Goal: Find specific page/section: Find specific page/section

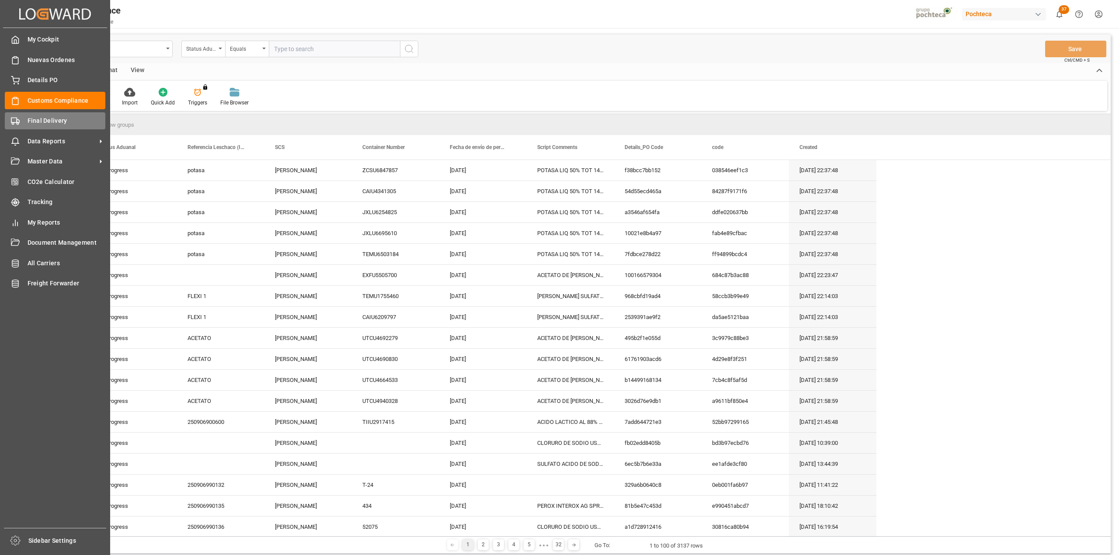
click at [19, 122] on polygon at bounding box center [18, 121] width 3 height 3
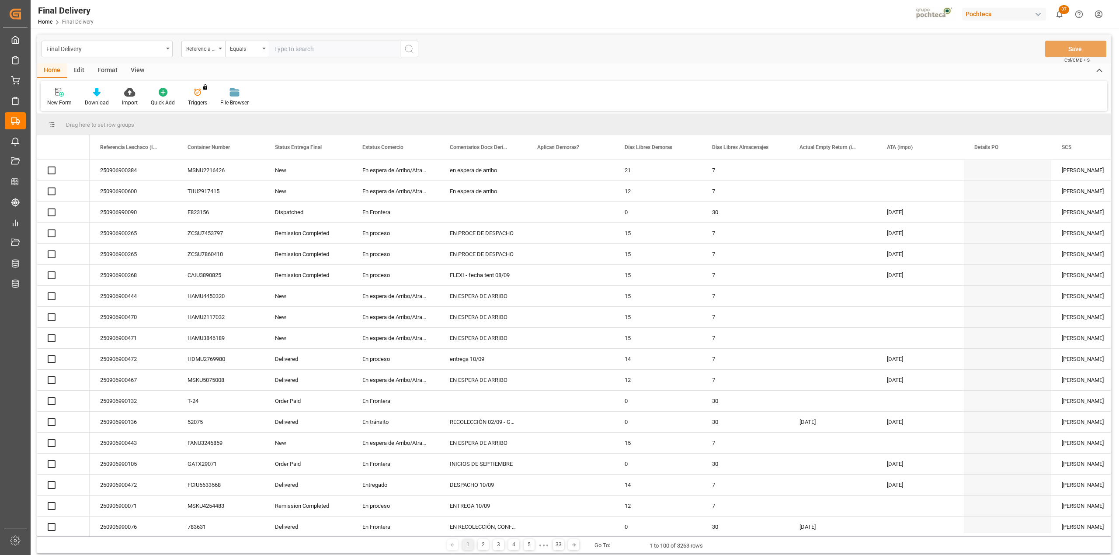
click at [168, 52] on div "Final Delivery" at bounding box center [107, 49] width 131 height 17
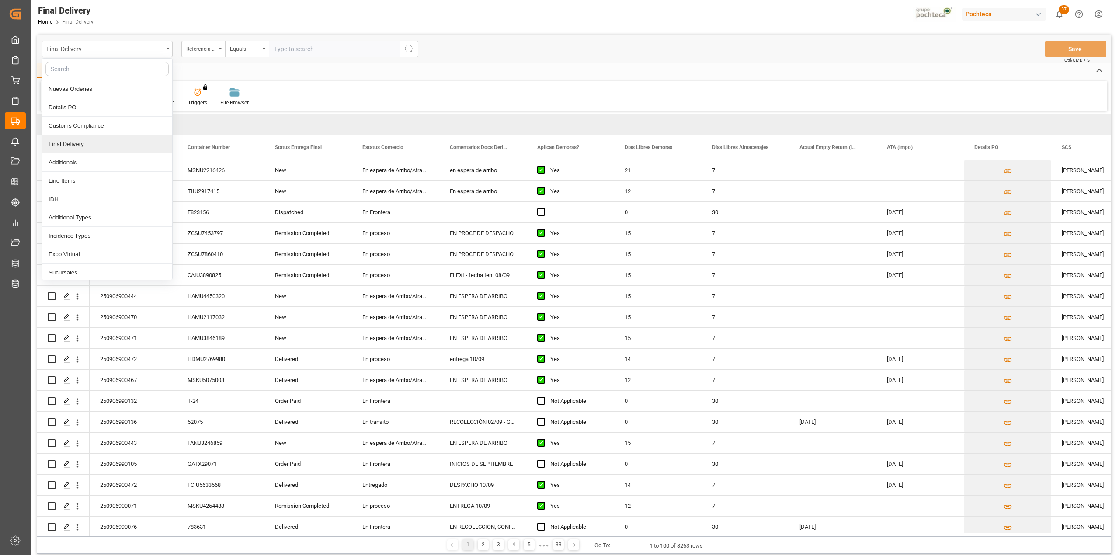
click at [94, 144] on div "Final Delivery" at bounding box center [107, 144] width 130 height 18
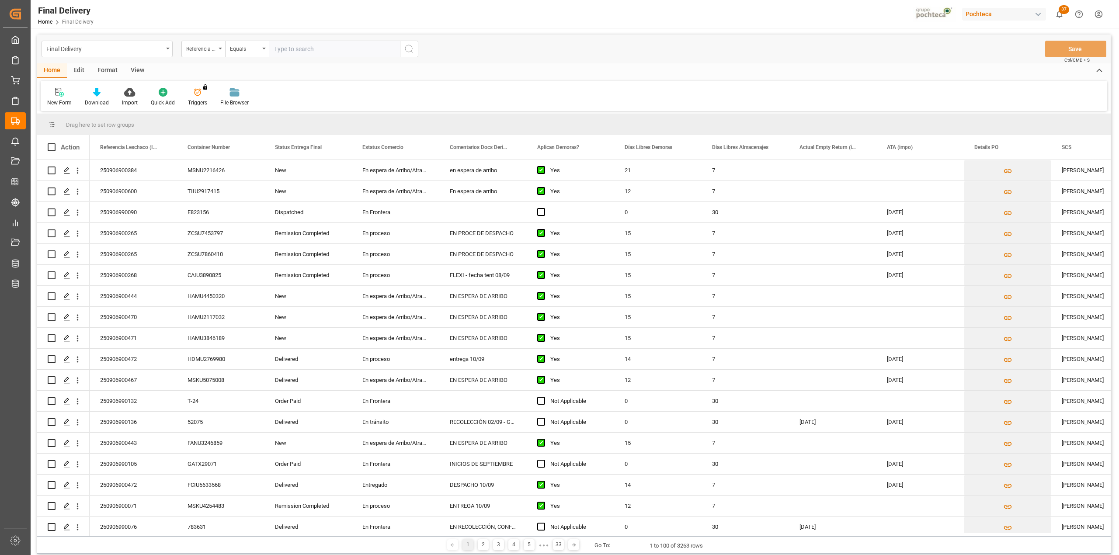
click at [129, 68] on div "View" at bounding box center [137, 70] width 27 height 15
click at [55, 104] on div "Default" at bounding box center [55, 103] width 17 height 8
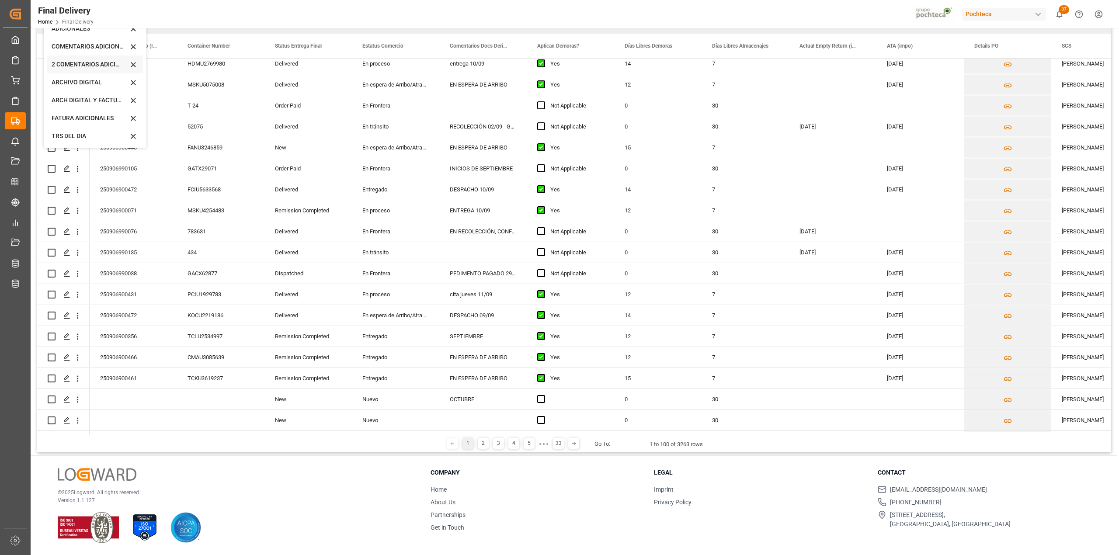
scroll to position [84, 0]
click at [83, 129] on div "CAPTURA TR Y RETRASO CON ENTREGA Y SUCURSAL" at bounding box center [95, 135] width 96 height 18
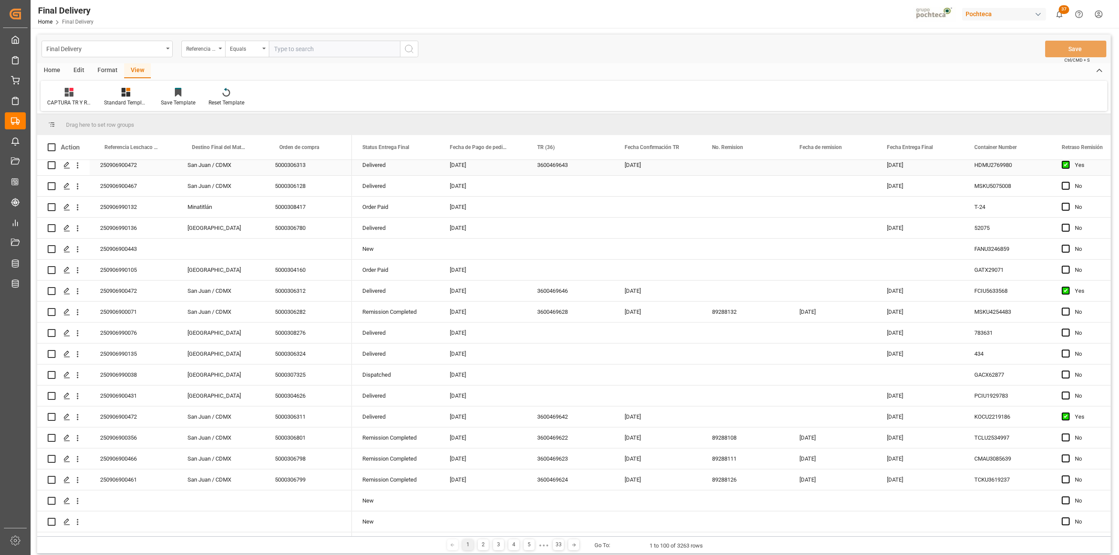
scroll to position [0, 0]
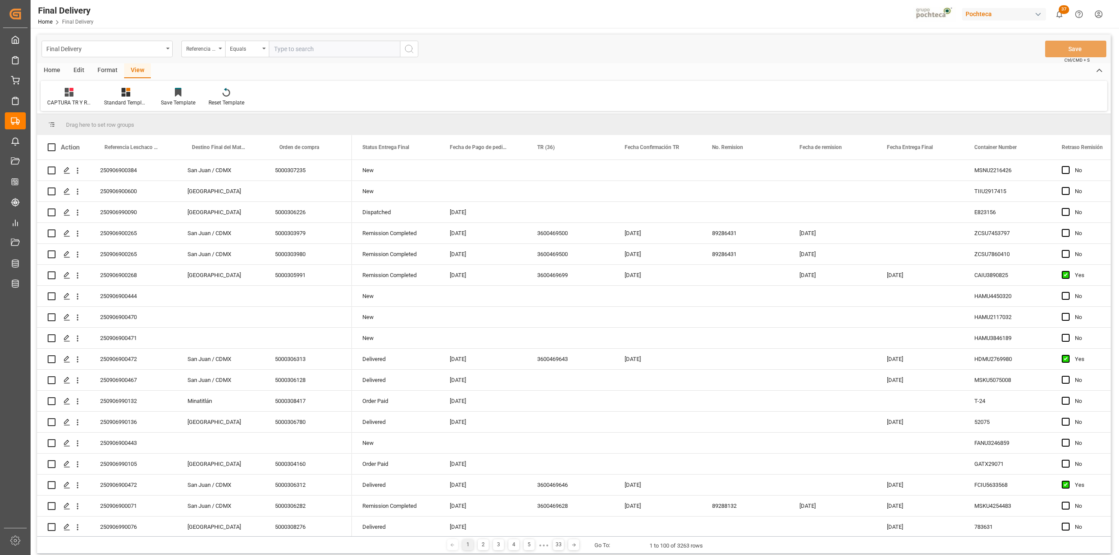
click at [114, 70] on div "Format" at bounding box center [107, 70] width 33 height 15
click at [91, 99] on div "Row Format" at bounding box center [100, 103] width 29 height 8
click at [102, 126] on div "DESTINO PARA REMI" at bounding box center [121, 123] width 58 height 9
